Goal: Go to known website: Go to known website

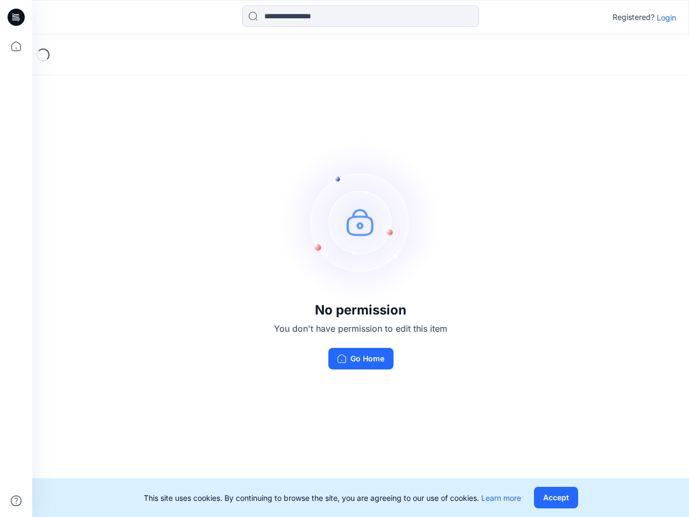
click at [345, 259] on img at bounding box center [361, 222] width 162 height 162
click at [17, 17] on icon at bounding box center [18, 17] width 4 height 1
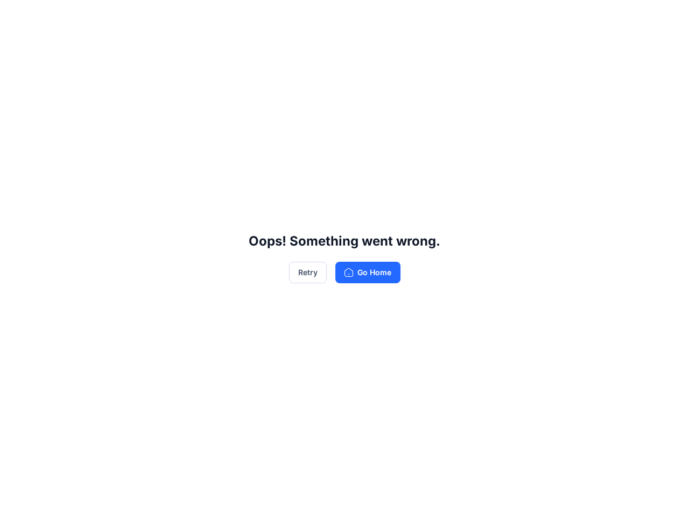
click at [16, 46] on div "Oops! Something went wrong. Retry Go Home" at bounding box center [344, 258] width 689 height 517
click at [16, 501] on div "Oops! Something went wrong. Retry Go Home" at bounding box center [344, 258] width 689 height 517
click at [361, 16] on div "Oops! Something went wrong. Retry Go Home" at bounding box center [344, 258] width 689 height 517
click at [667, 17] on div "Oops! Something went wrong. Retry Go Home" at bounding box center [344, 258] width 689 height 517
click at [556, 498] on div "Oops! Something went wrong. Retry Go Home" at bounding box center [344, 258] width 689 height 517
